Goal: Task Accomplishment & Management: Use online tool/utility

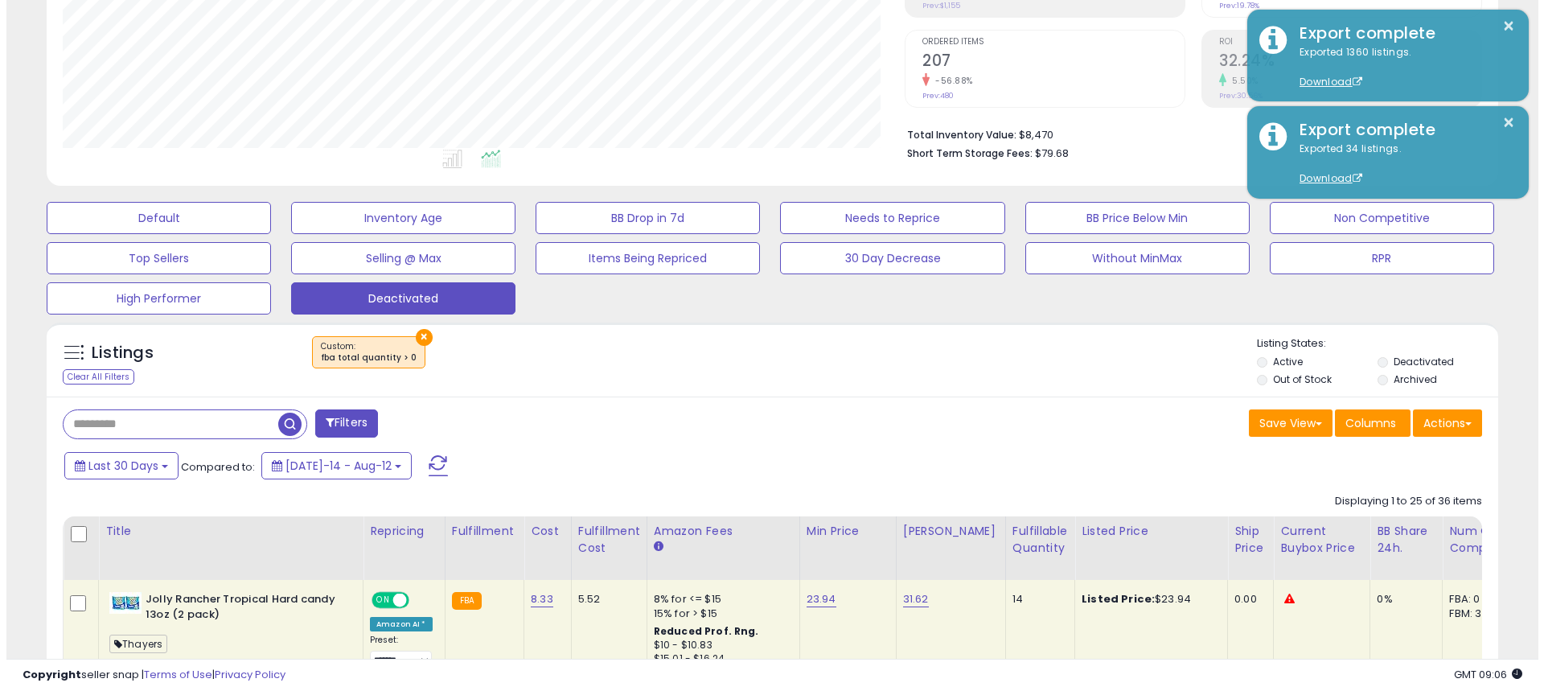
scroll to position [330, 842]
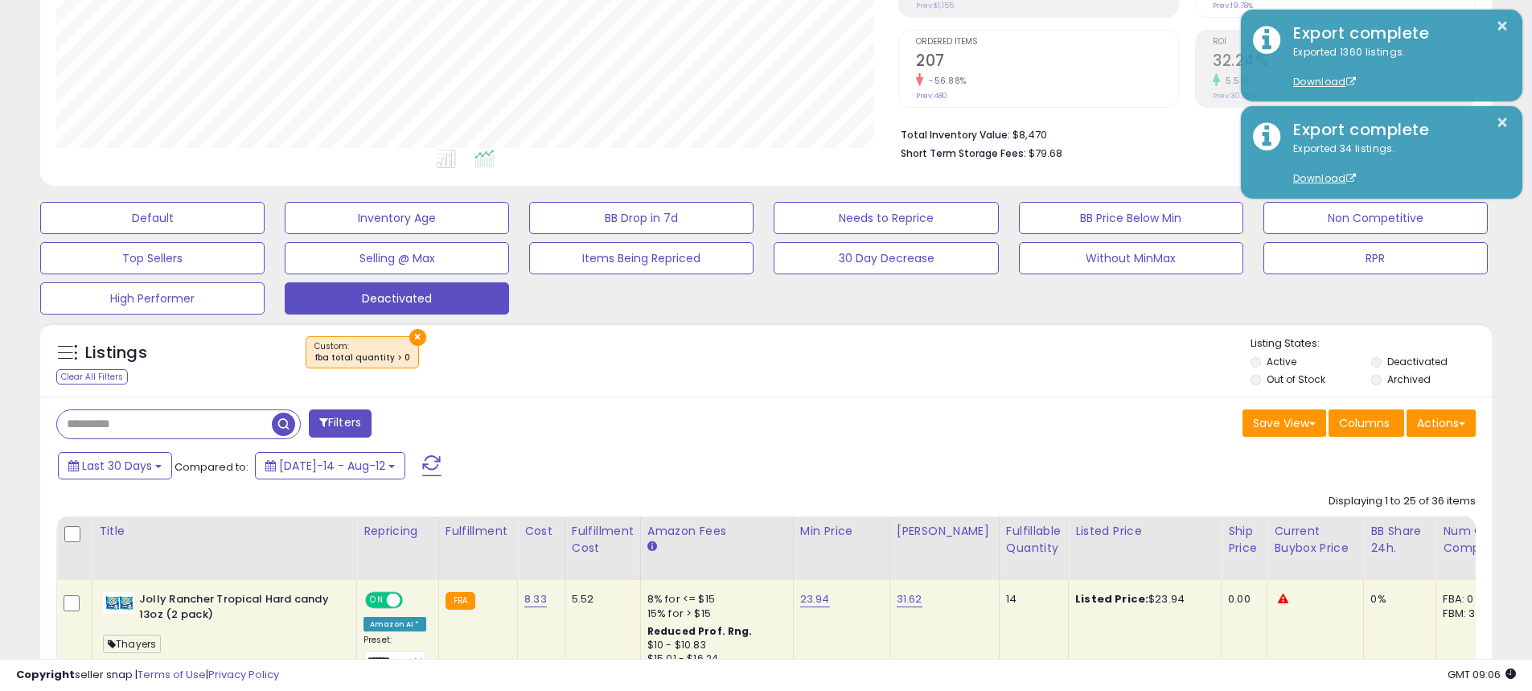
click at [409, 330] on button "×" at bounding box center [417, 337] width 17 height 17
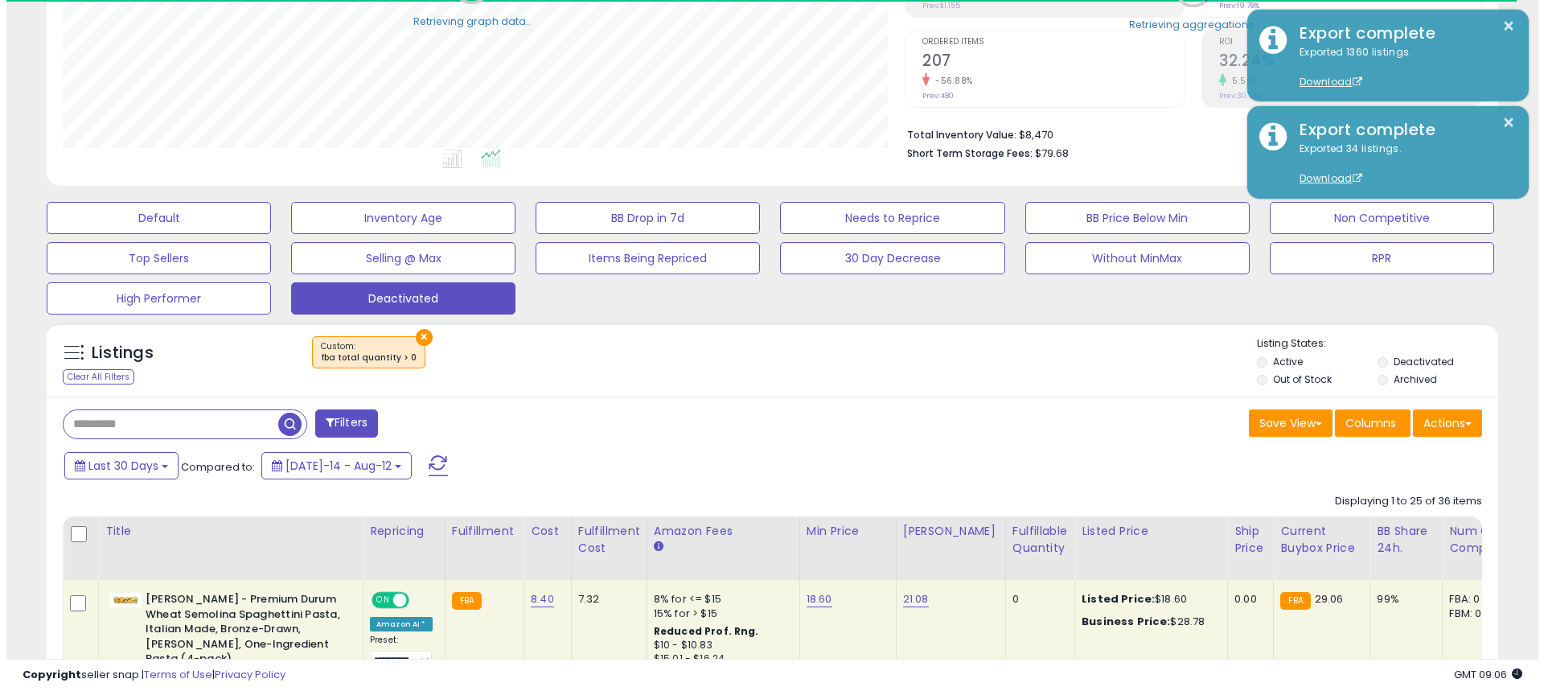
scroll to position [803746, 803234]
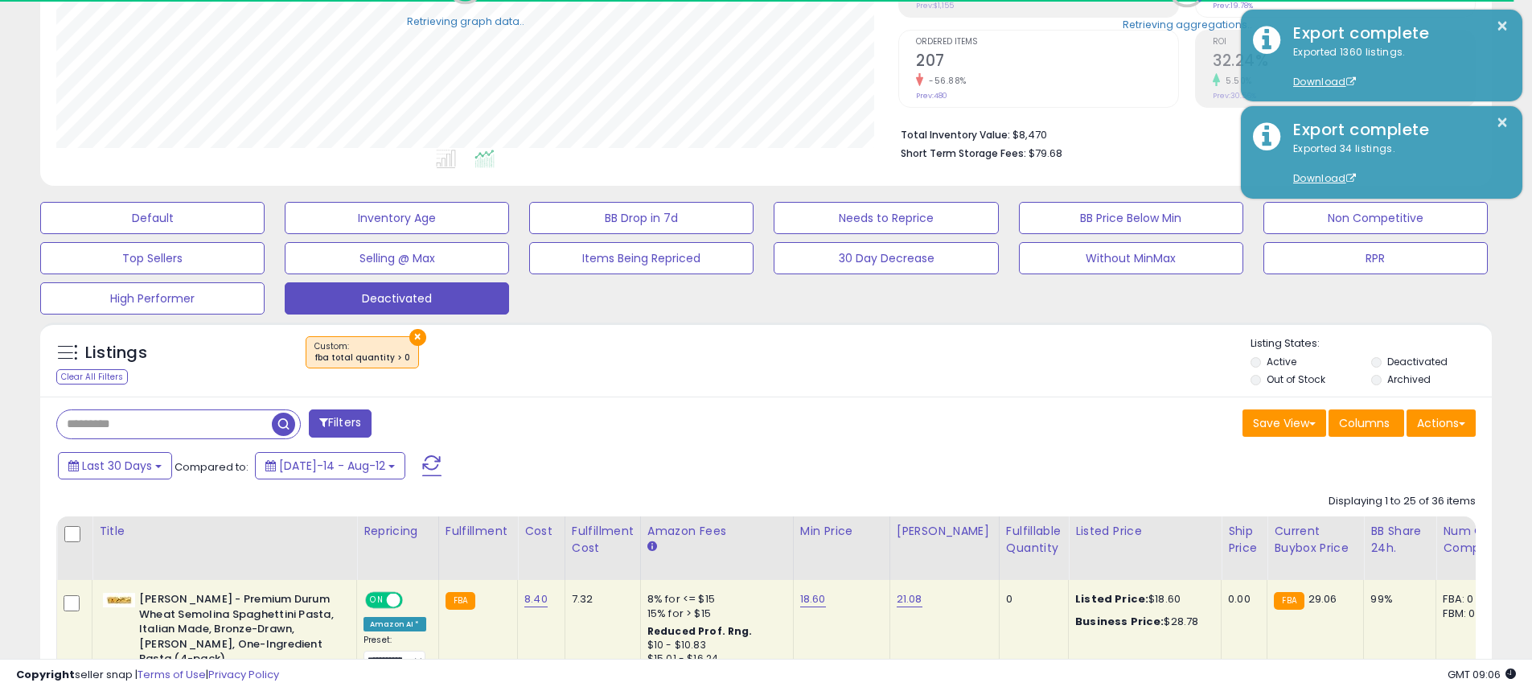
click at [1272, 363] on label "Active" at bounding box center [1281, 362] width 30 height 14
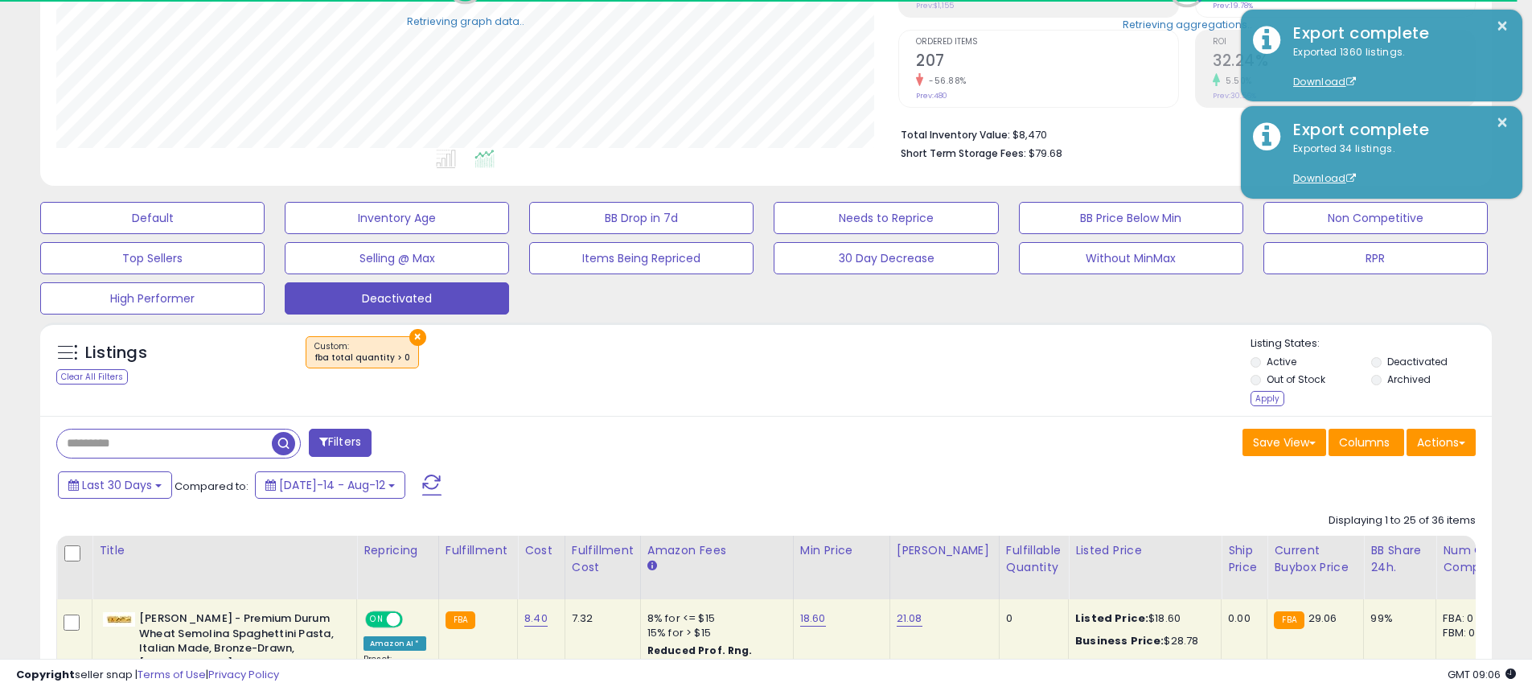
click at [1266, 386] on label "Out of Stock" at bounding box center [1295, 379] width 59 height 14
click at [409, 337] on button "×" at bounding box center [417, 337] width 17 height 17
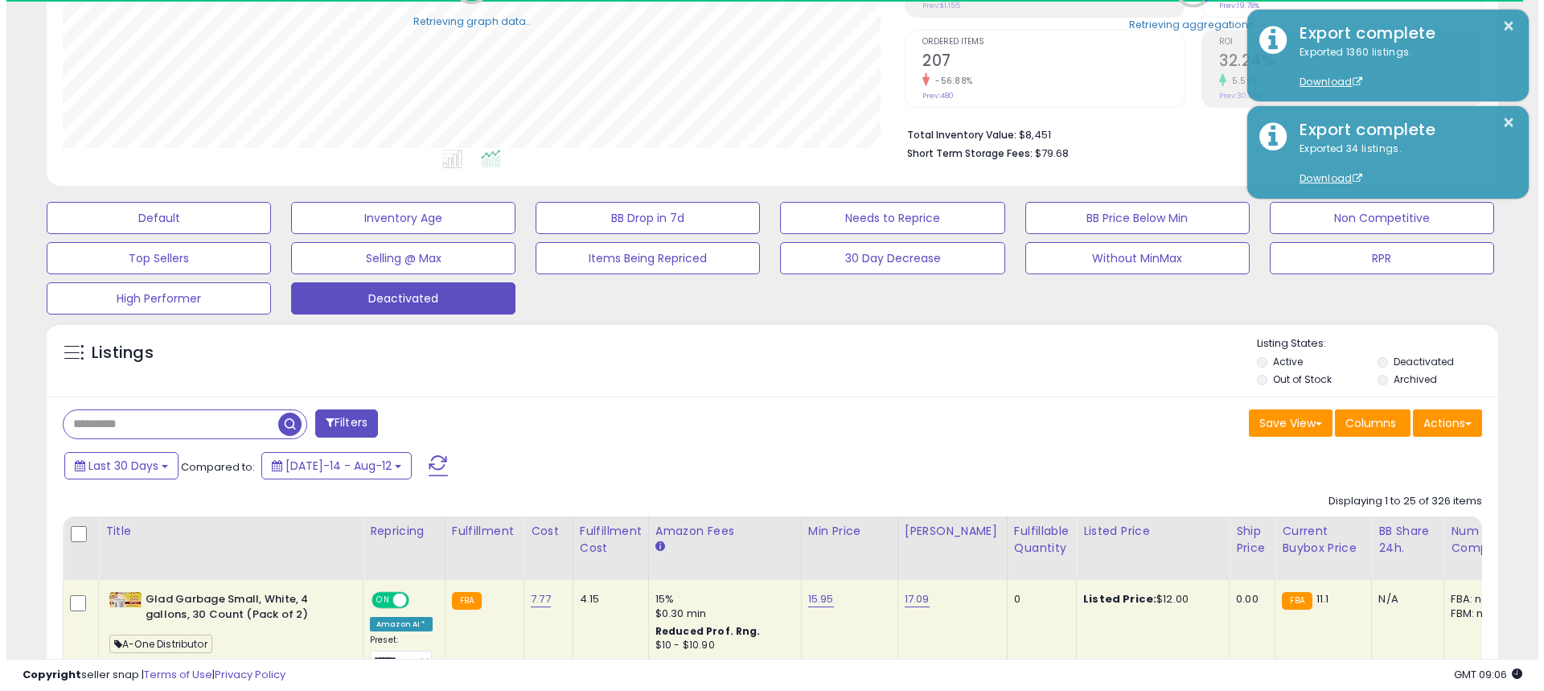
scroll to position [330, 842]
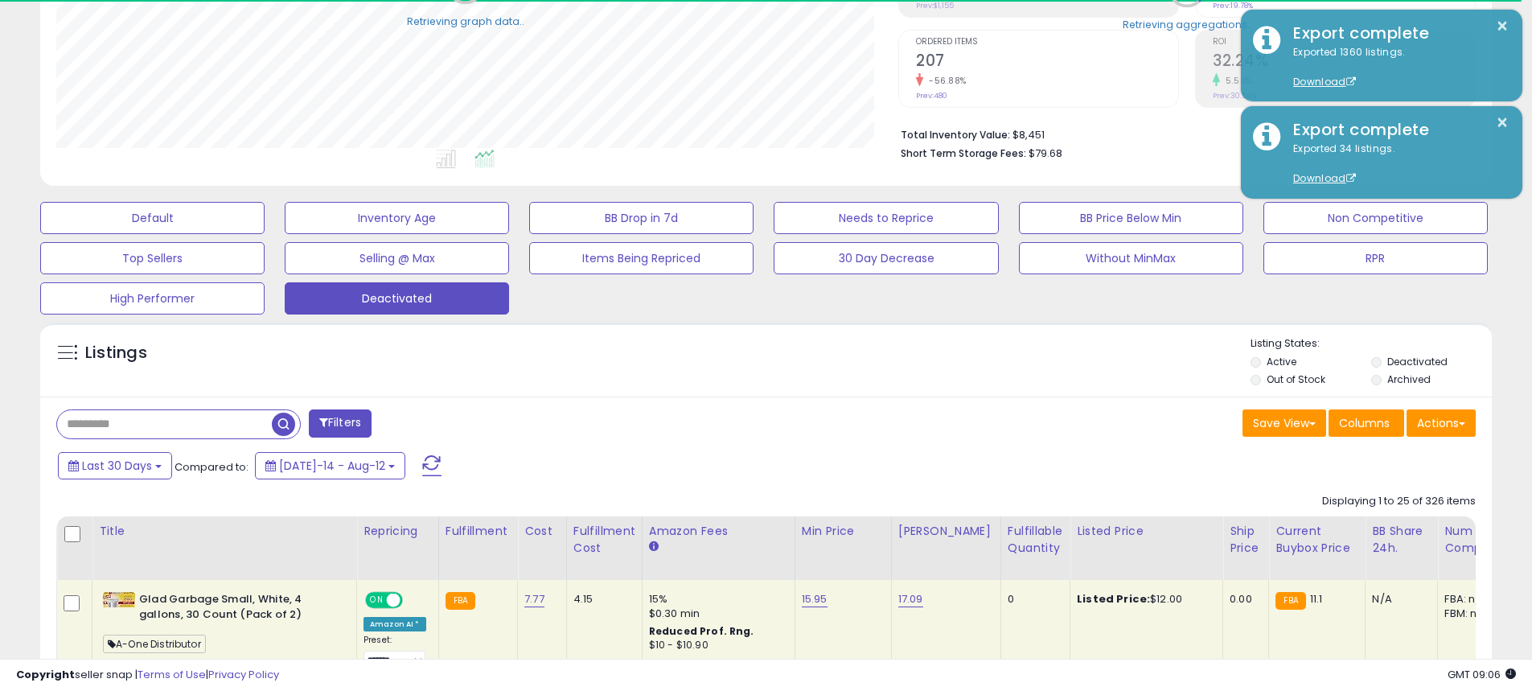
click at [1264, 363] on li "Active" at bounding box center [1309, 364] width 118 height 18
click at [1270, 384] on label "Out of Stock" at bounding box center [1295, 379] width 59 height 14
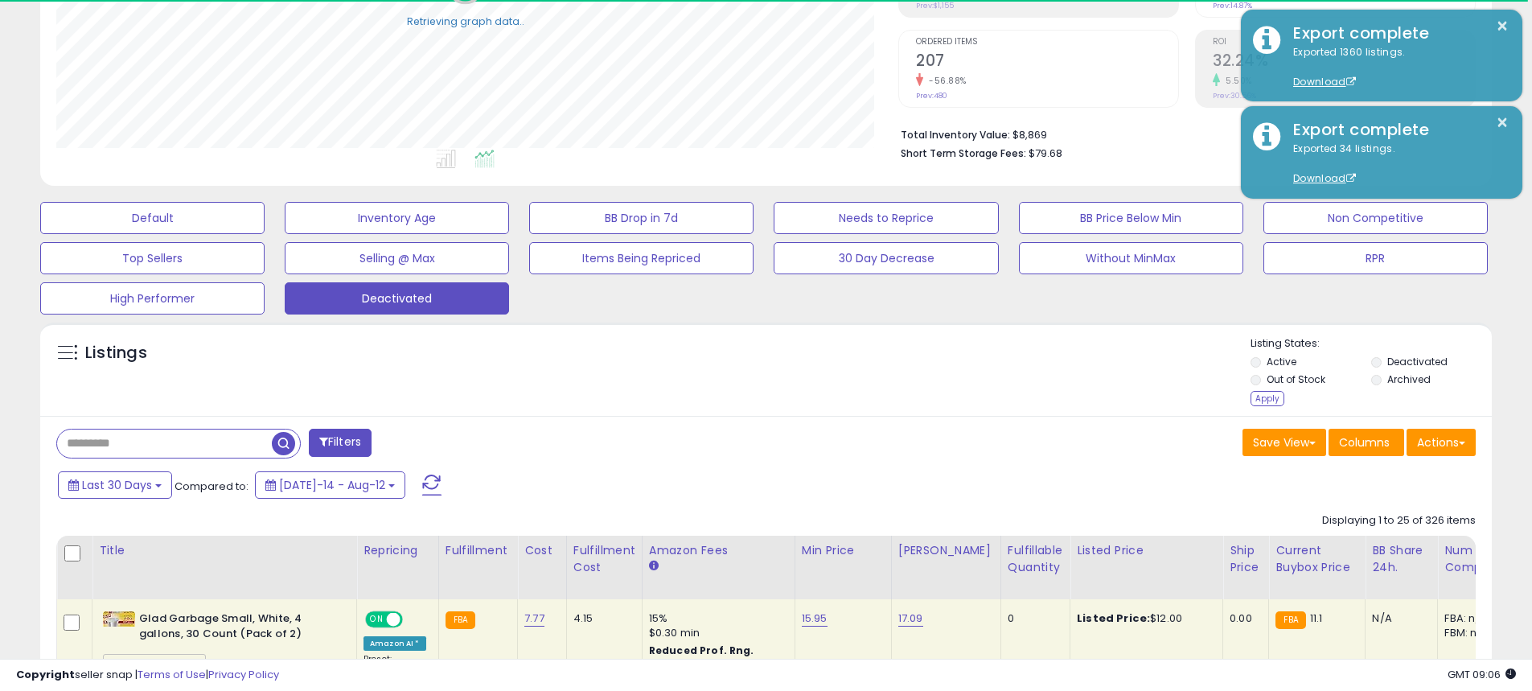
click at [1270, 363] on label "Active" at bounding box center [1281, 362] width 30 height 14
click at [1272, 403] on div "Apply" at bounding box center [1267, 398] width 34 height 15
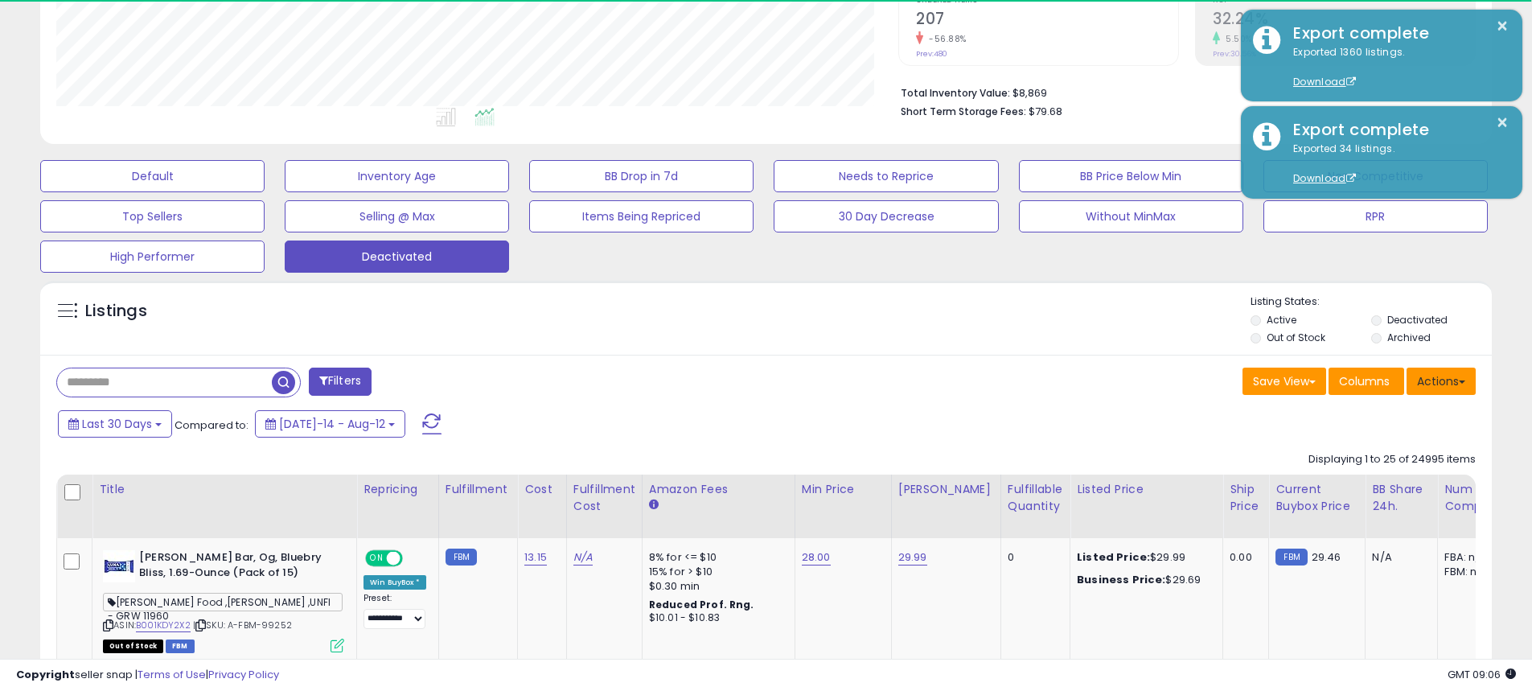
click at [1453, 384] on button "Actions" at bounding box center [1440, 380] width 69 height 27
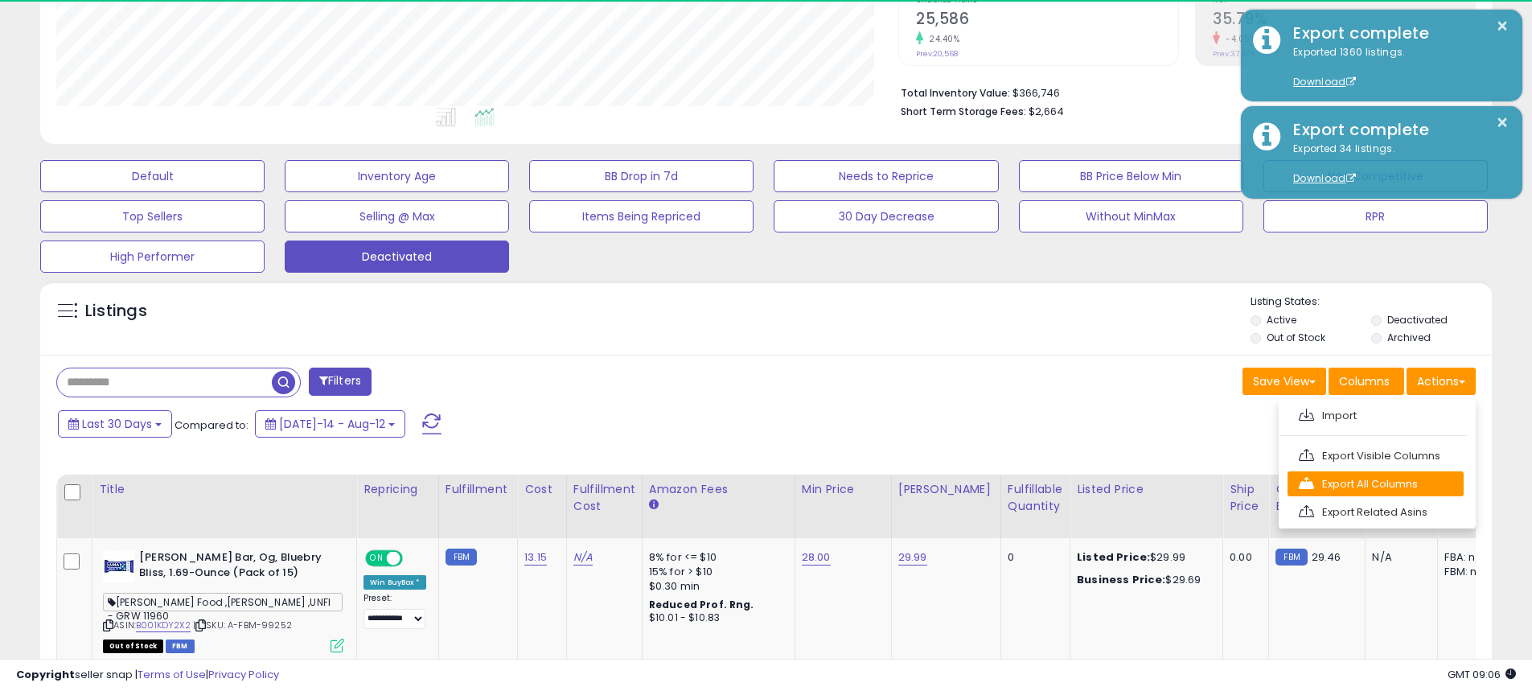
click at [1392, 482] on link "Export All Columns" at bounding box center [1375, 483] width 176 height 25
